Goal: Information Seeking & Learning: Learn about a topic

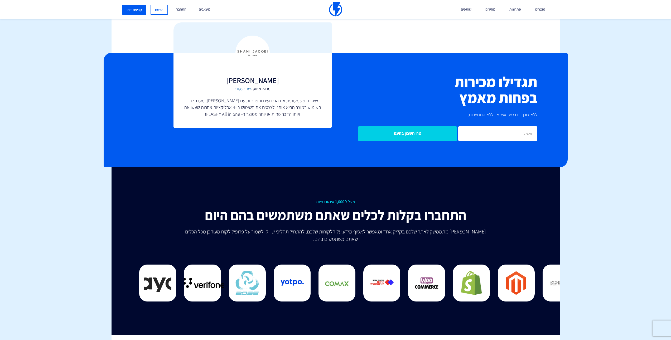
click at [245, 97] on p "שיפרנו משמעותית את הביצועים והמכירות עם [PERSON_NAME]. מעבר לכך השימוש במוצר הב…" at bounding box center [252, 107] width 137 height 20
click at [243, 97] on p "שיפרנו משמעותית את הביצועים והמכירות עם [PERSON_NAME]. מעבר לכך השימוש במוצר הב…" at bounding box center [252, 107] width 137 height 20
drag, startPoint x: 96, startPoint y: 70, endPoint x: 88, endPoint y: 53, distance: 18.6
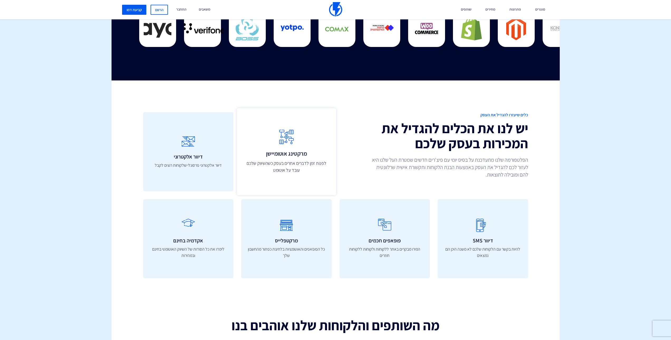
scroll to position [1503, 0]
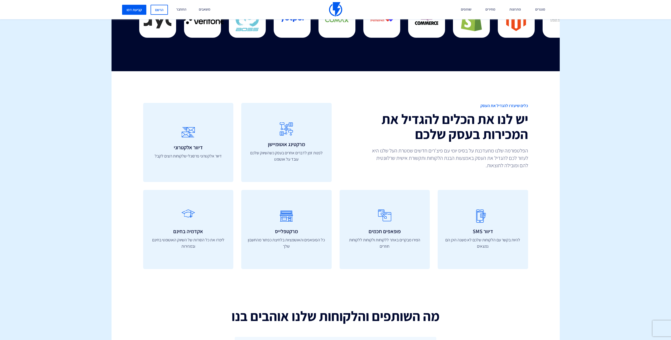
click at [407, 134] on h2 "יש לנו את הכלים להגדיל את המכירות בעסק שלכם" at bounding box center [434, 127] width 189 height 30
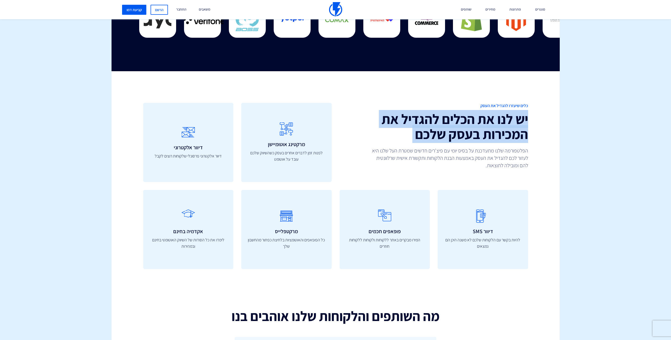
click at [407, 134] on h2 "יש לנו את הכלים להגדיל את המכירות בעסק שלכם" at bounding box center [434, 127] width 189 height 30
click at [408, 129] on h2 "יש לנו את הכלים להגדיל את המכירות בעסק שלכם" at bounding box center [434, 127] width 189 height 30
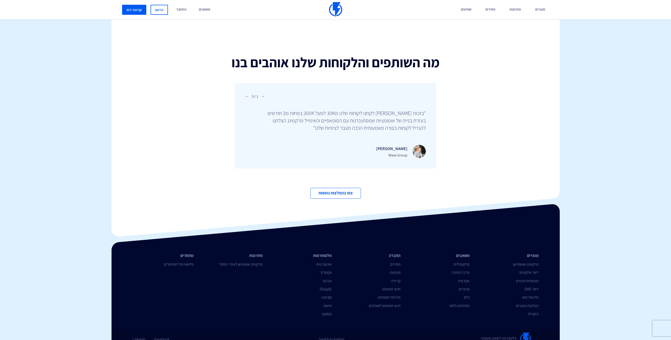
scroll to position [1757, 0]
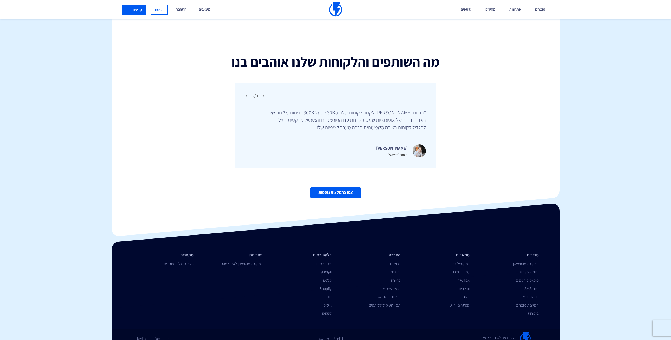
click at [355, 187] on link "צפו בהמלצות נוספות" at bounding box center [335, 192] width 51 height 11
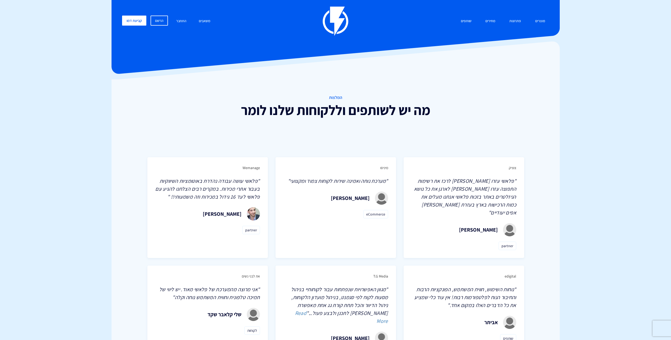
click at [343, 180] on span ""מערכת נוחה ואמינה שירות לקוחות צמוד ומקצועי"" at bounding box center [338, 180] width 100 height 7
click at [323, 185] on p ""מערכת נוחה ואמינה שירות לקוחות צמוד ומקצועי"" at bounding box center [335, 181] width 105 height 8
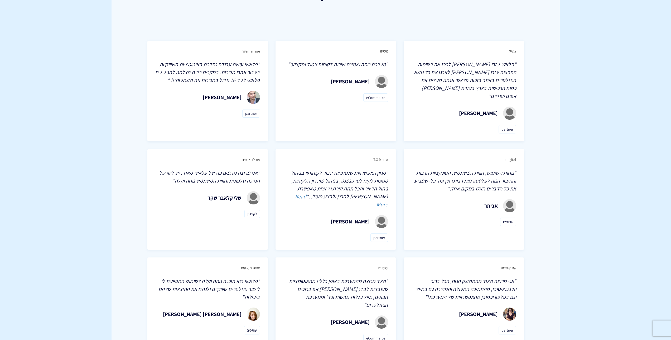
scroll to position [132, 0]
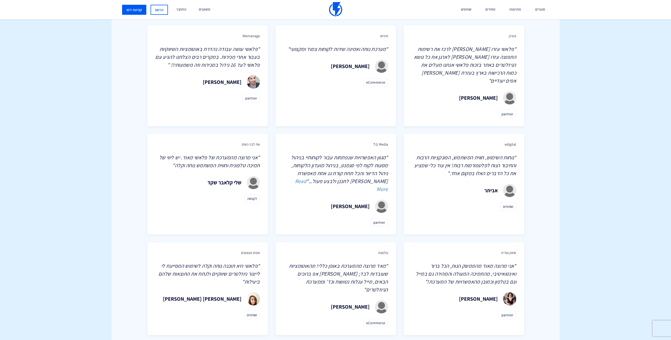
click at [215, 67] on span ""פלאשי עושה עבודה נהדרת באוטומציות השיווקיות בעבור אתרי מכירות. במקרים רבים הצל…" at bounding box center [207, 57] width 104 height 23
click at [213, 55] on span ""פלאשי עושה עבודה נהדרת באוטומציות השיווקיות בעבור אתרי מכירות. במקרים רבים הצל…" at bounding box center [207, 57] width 104 height 23
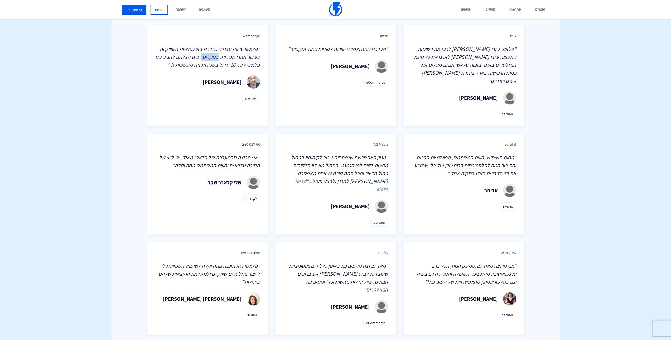
click at [210, 60] on span ""פלאשי עושה עבודה נהדרת באוטומציות השיווקיות בעבור אתרי מכירות. במקרים רבים הצל…" at bounding box center [207, 57] width 104 height 23
click at [223, 59] on span ""פלאשי עושה עבודה נהדרת באוטומציות השיווקיות בעבור אתרי מכירות. במקרים רבים הצל…" at bounding box center [207, 57] width 104 height 23
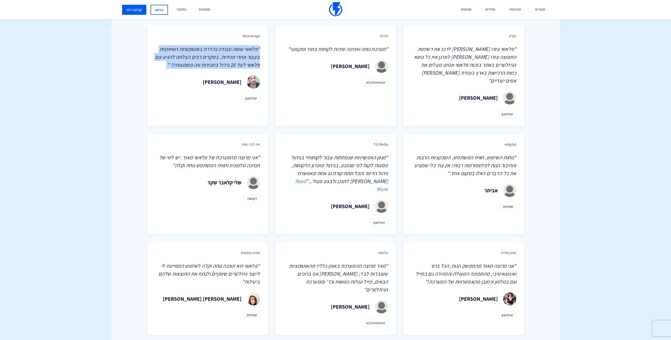
click at [214, 65] on span ""פלאשי עושה עבודה נהדרת באוטומציות השיווקיות בעבור אתרי מכירות. במקרים רבים הצל…" at bounding box center [207, 57] width 104 height 23
click at [212, 67] on span ""פלאשי עושה עבודה נהדרת באוטומציות השיווקיות בעבור אתרי מכירות. במקרים רבים הצל…" at bounding box center [207, 57] width 104 height 23
click at [211, 67] on span ""פלאשי עושה עבודה נהדרת באוטומציות השיווקיות בעבור אתרי מכירות. במקרים רבים הצל…" at bounding box center [207, 57] width 104 height 23
click at [216, 66] on span ""פלאשי עושה עבודה נהדרת באוטומציות השיווקיות בעבור אתרי מכירות. במקרים רבים הצל…" at bounding box center [207, 57] width 104 height 23
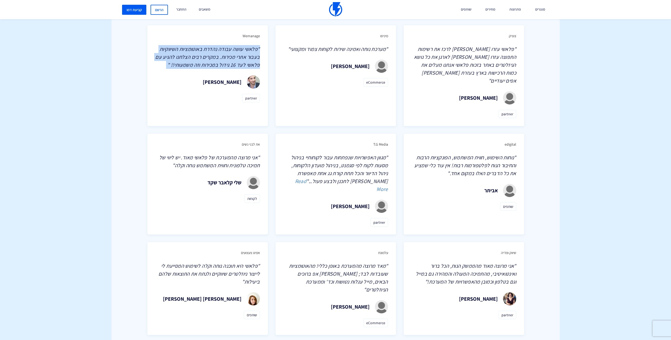
click at [216, 66] on span ""פלאשי עושה עבודה נהדרת באוטומציות השיווקיות בעבור אתרי מכירות. במקרים רבים הצל…" at bounding box center [207, 57] width 104 height 23
click at [212, 66] on span ""פלאשי עושה עבודה נהדרת באוטומציות השיווקיות בעבור אתרי מכירות. במקרים רבים הצל…" at bounding box center [207, 57] width 104 height 23
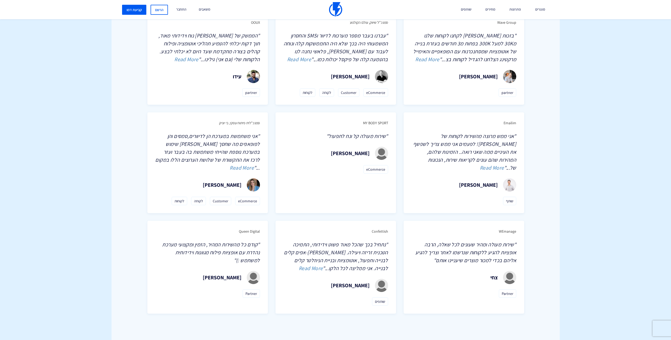
scroll to position [580, 0]
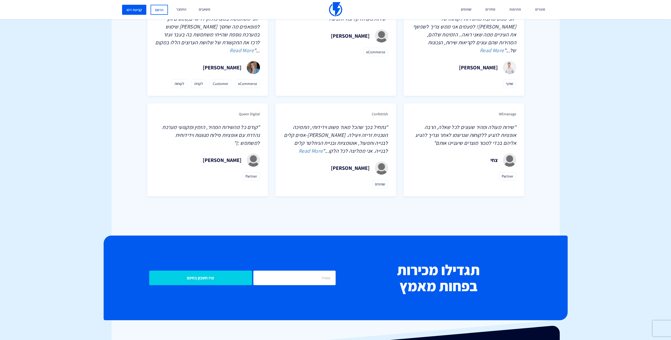
drag, startPoint x: 126, startPoint y: 142, endPoint x: 137, endPoint y: 104, distance: 40.3
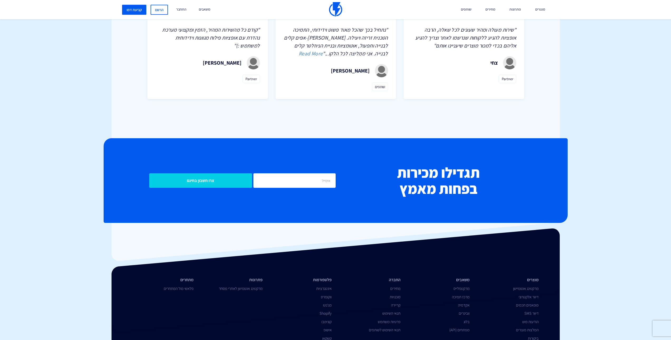
drag, startPoint x: 150, startPoint y: 126, endPoint x: 163, endPoint y: 171, distance: 47.4
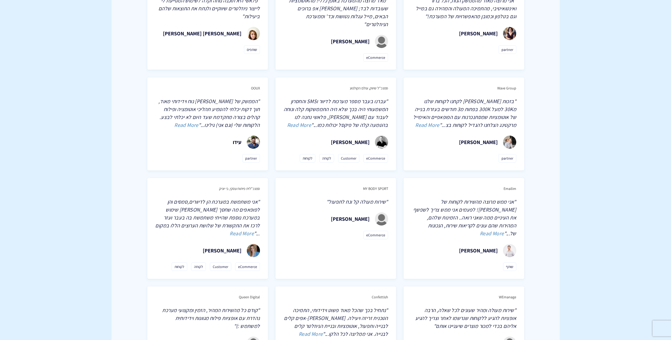
scroll to position [0, 0]
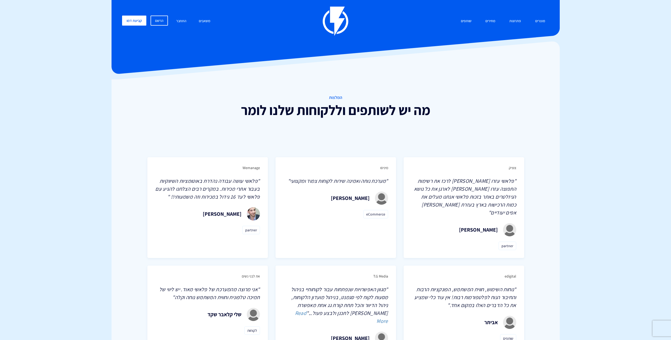
drag, startPoint x: 111, startPoint y: 201, endPoint x: 132, endPoint y: 83, distance: 119.9
click at [493, 21] on link "מחירים" at bounding box center [490, 21] width 18 height 11
